Goal: Transaction & Acquisition: Purchase product/service

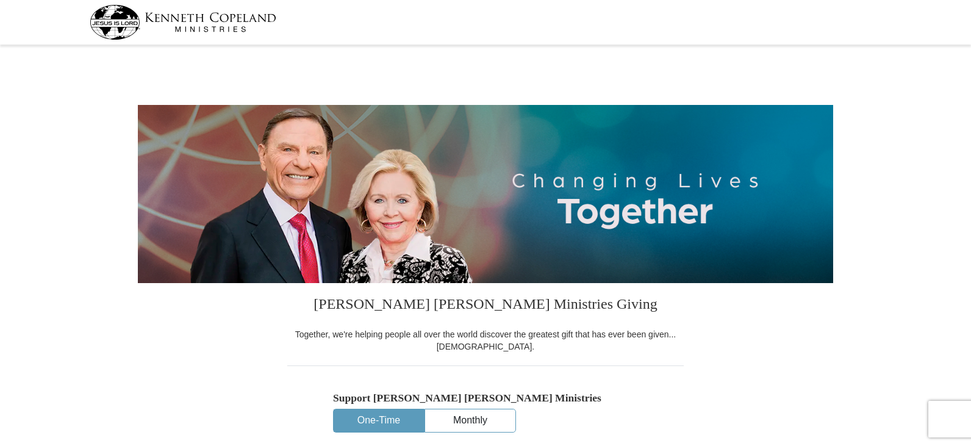
select select "AZ"
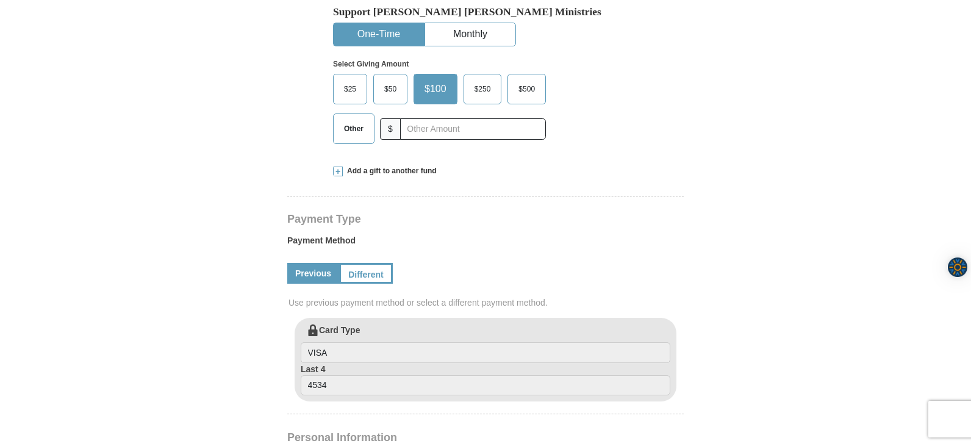
scroll to position [398, 0]
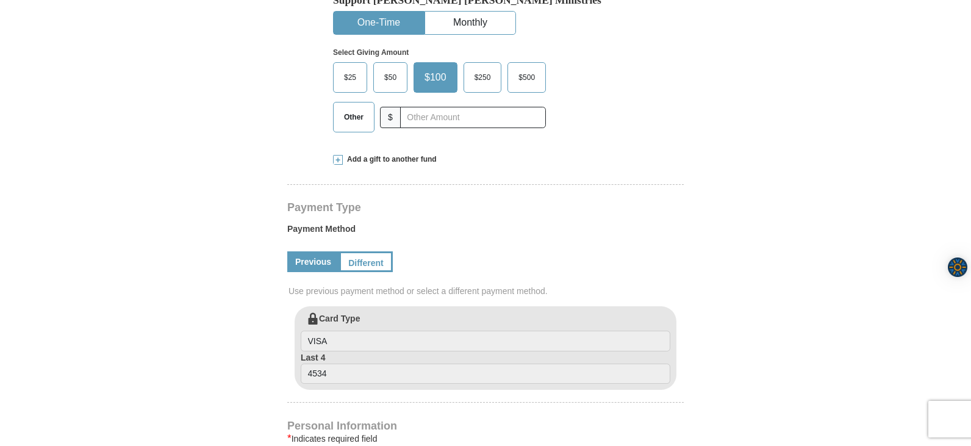
click at [393, 76] on span "$50" at bounding box center [390, 77] width 24 height 18
click at [0, 0] on input "$50" at bounding box center [0, 0] width 0 height 0
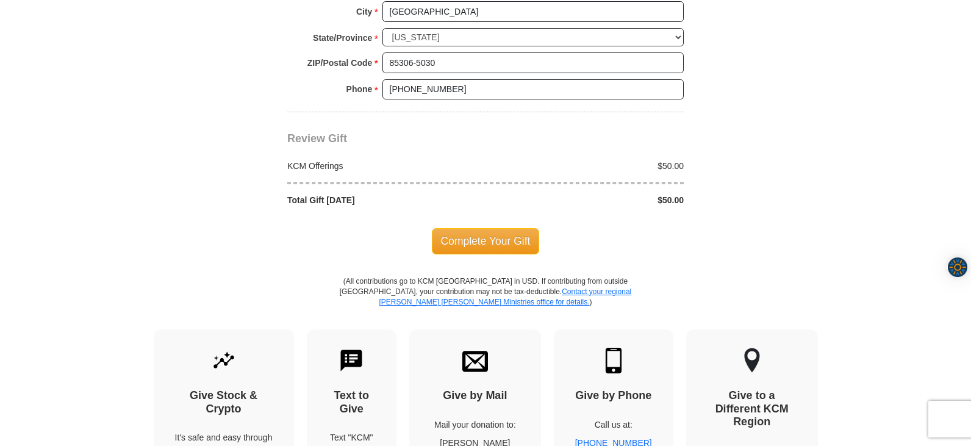
scroll to position [1035, 0]
click at [487, 233] on span "Complete Your Gift" at bounding box center [486, 240] width 108 height 26
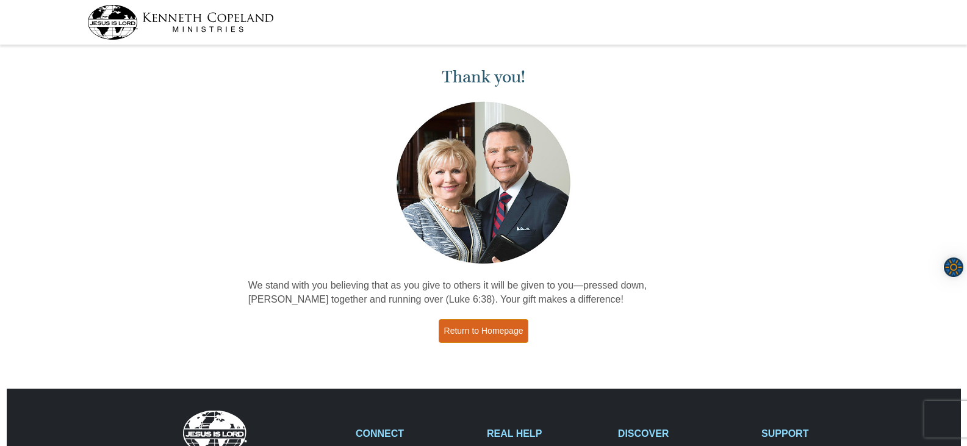
click at [493, 328] on link "Return to Homepage" at bounding box center [484, 331] width 90 height 24
